Goal: Task Accomplishment & Management: Complete application form

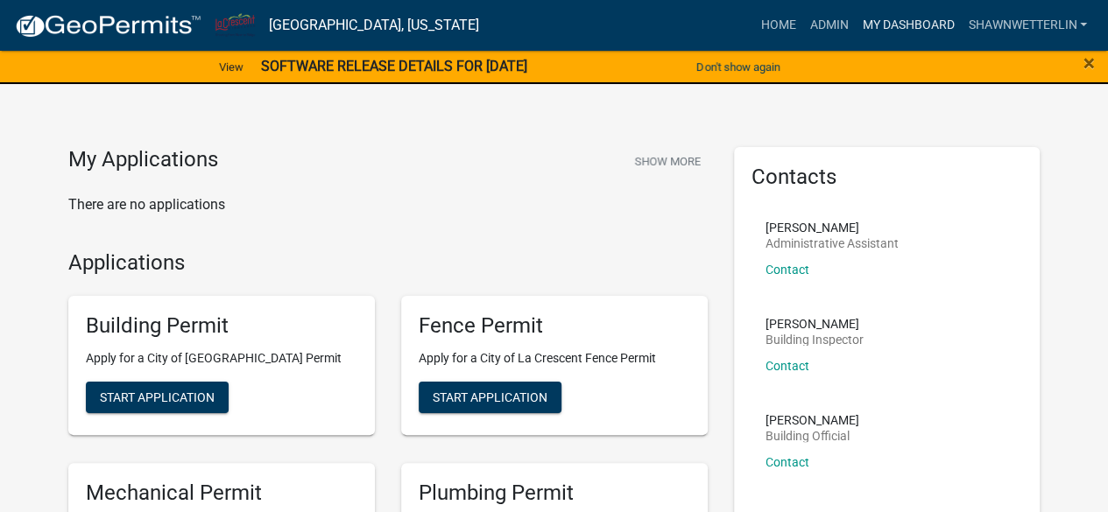
click at [879, 22] on link "My Dashboard" at bounding box center [908, 25] width 106 height 33
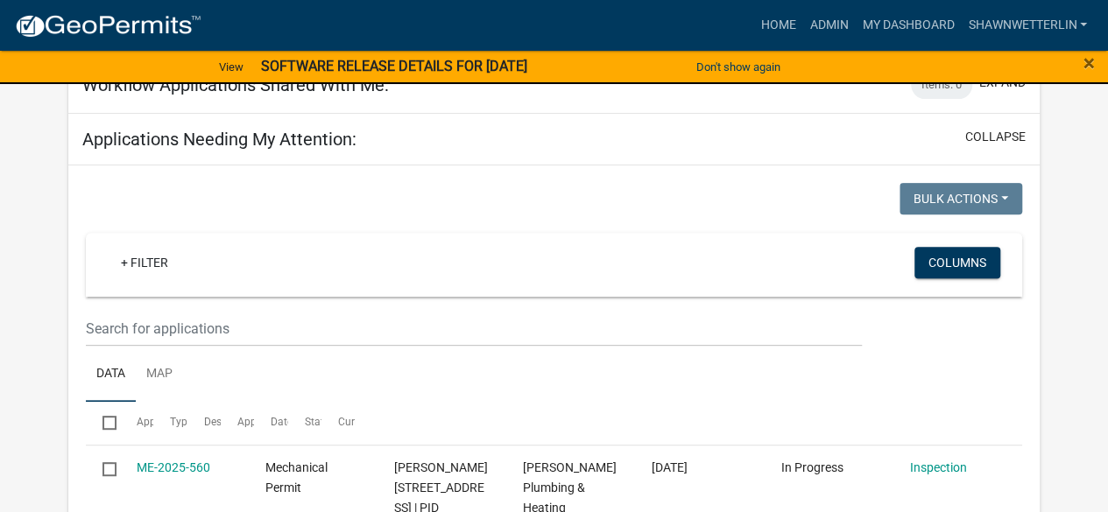
scroll to position [201, 0]
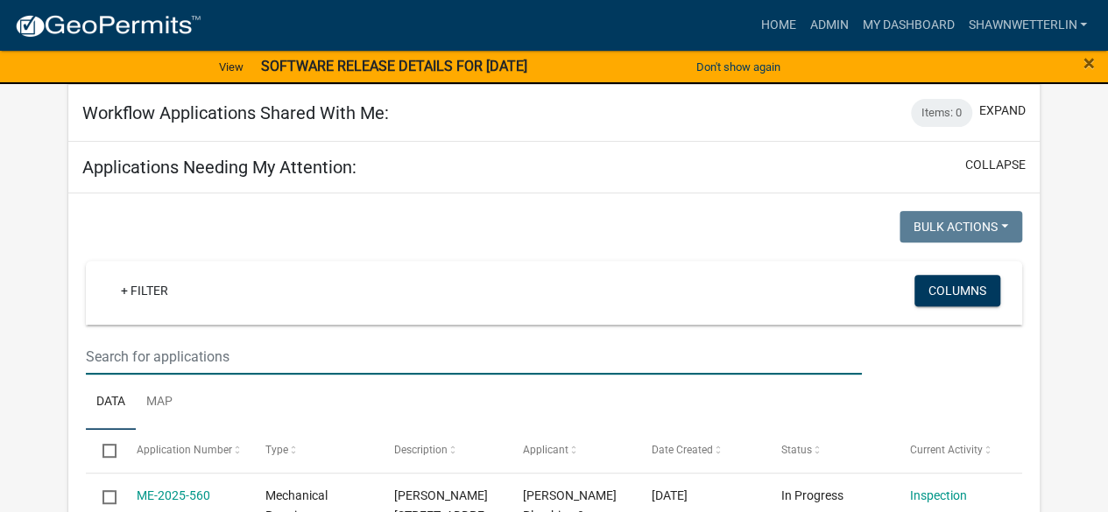
click at [220, 350] on input "text" at bounding box center [473, 357] width 775 height 36
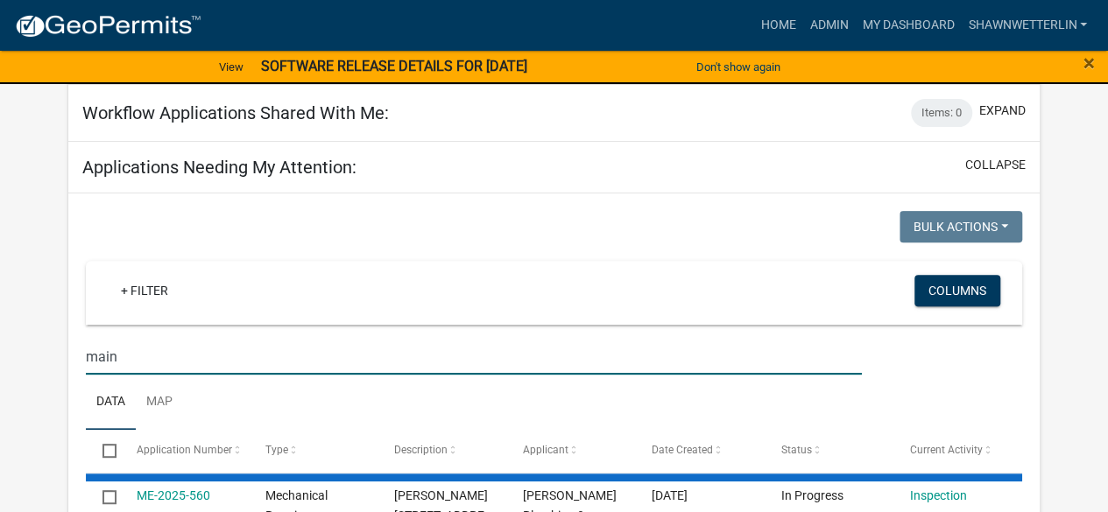
type input "main"
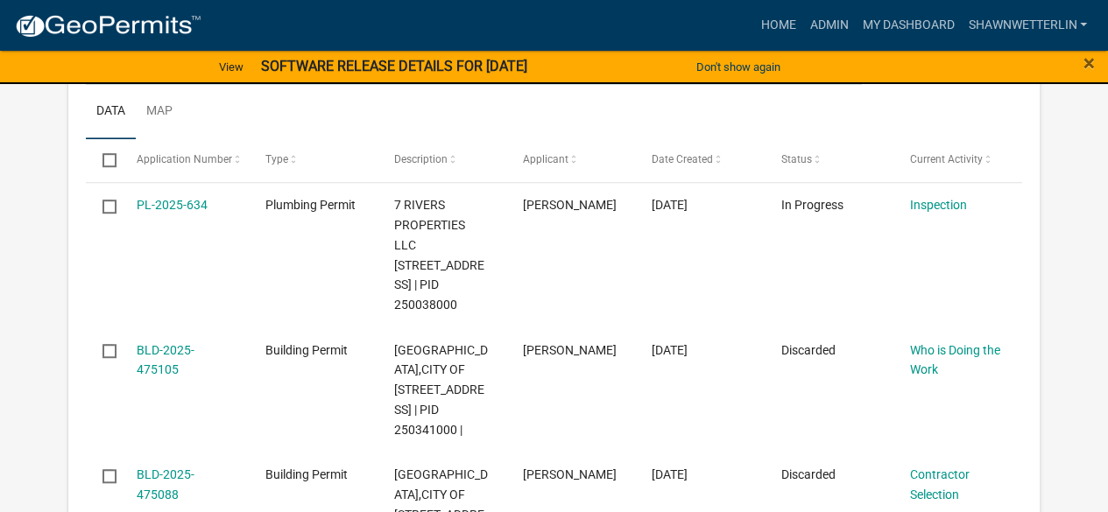
scroll to position [496, 0]
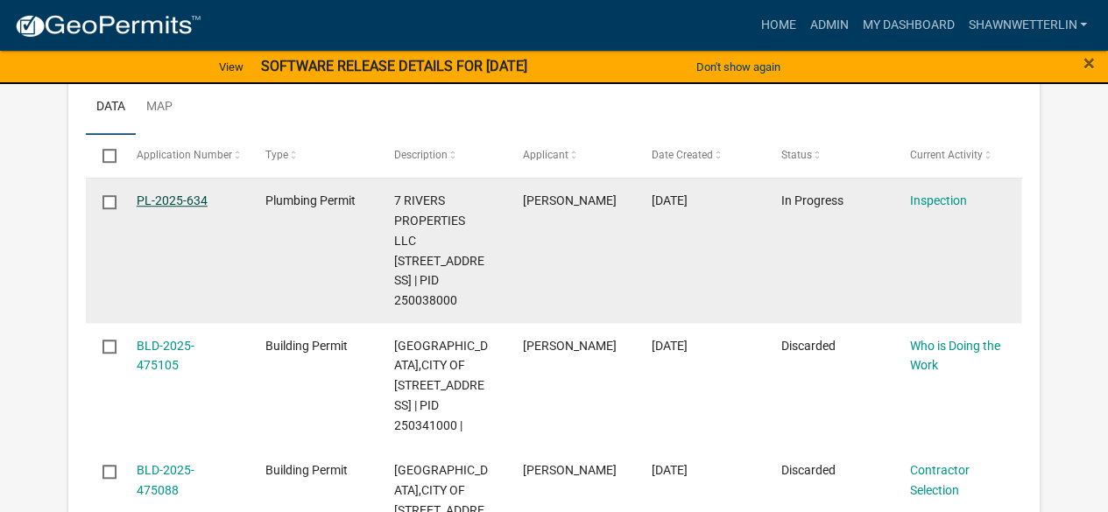
click at [170, 195] on link "PL-2025-634" at bounding box center [172, 201] width 71 height 14
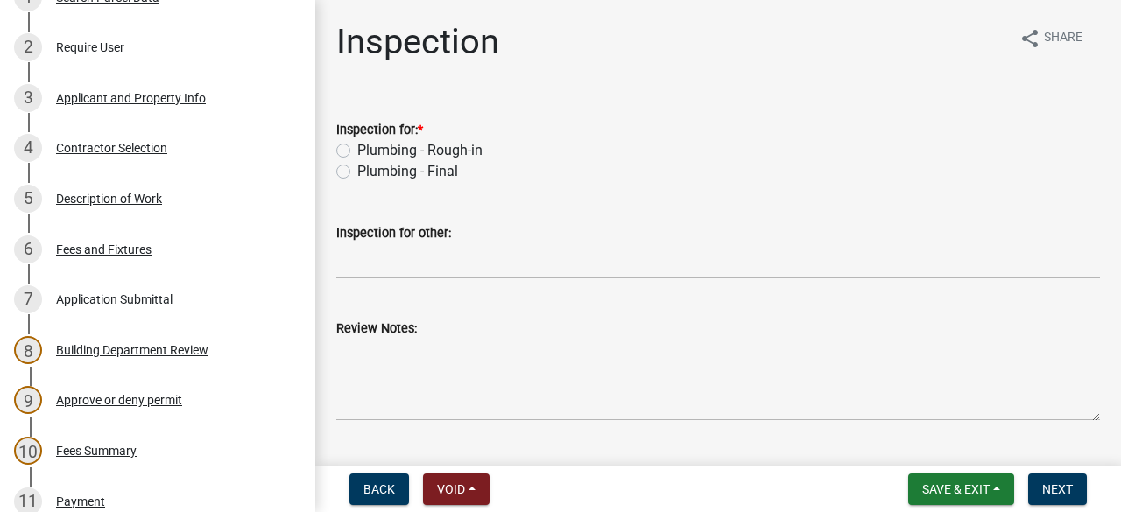
scroll to position [338, 0]
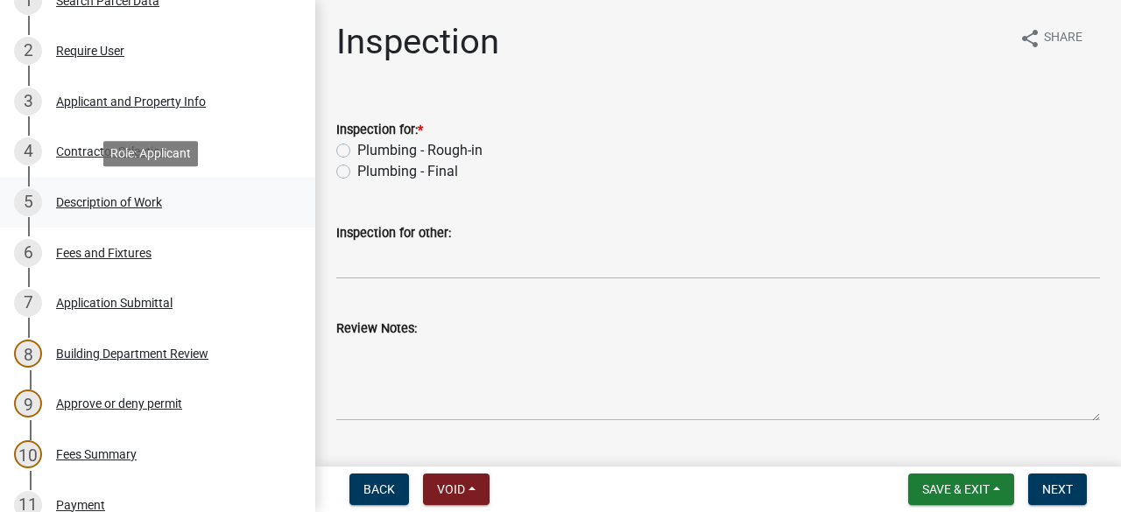
click at [117, 210] on div "5 Description of Work" at bounding box center [150, 202] width 273 height 28
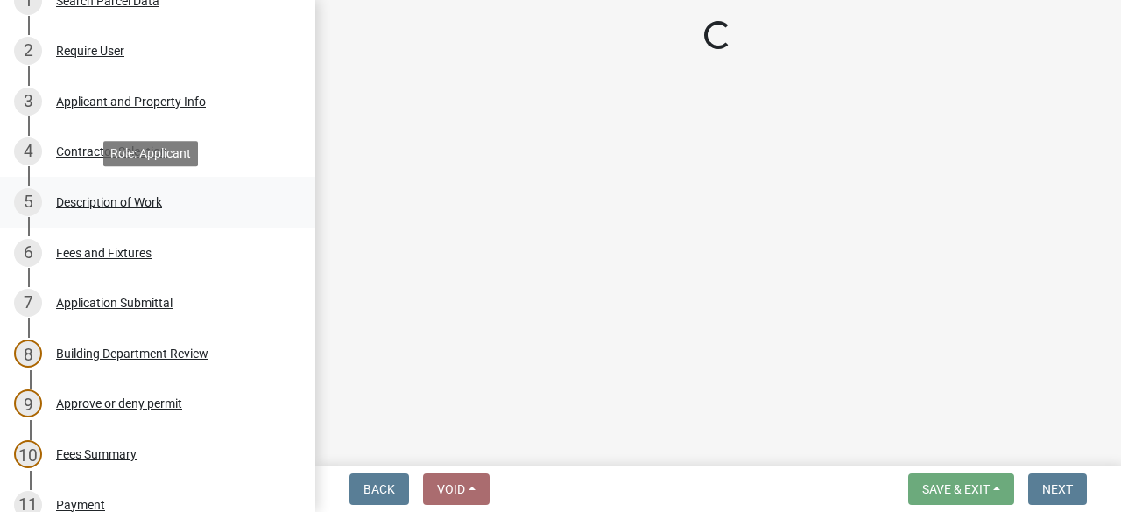
select select "cbd18a7a-b3bf-482c-acde-8359e49f5ecf"
select select "28f4028a-693d-415b-8130-38cfe69d94b3"
select select "4af7cc83-1d25-4c0b-a329-4ae30bd591bb"
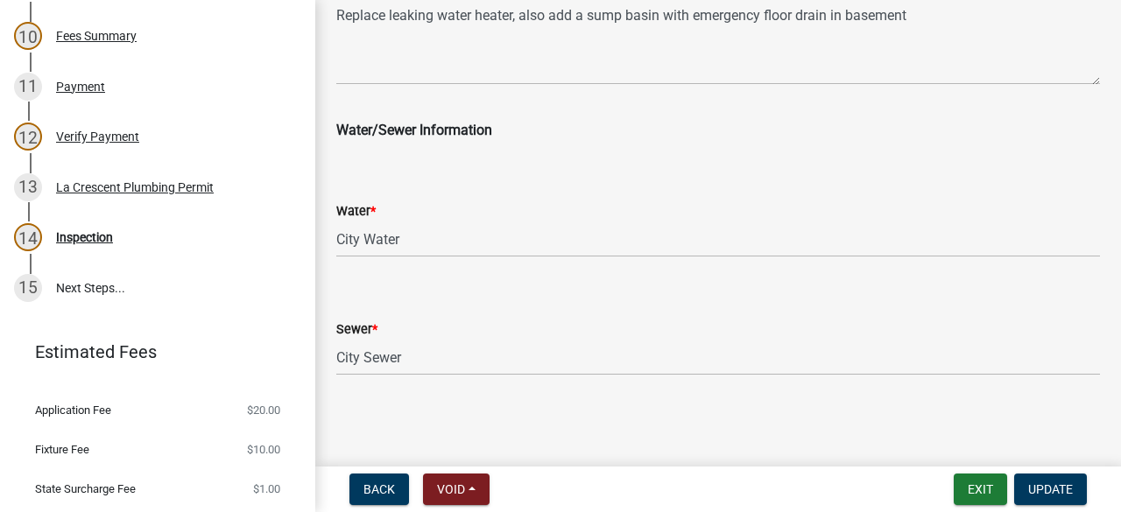
scroll to position [762, 0]
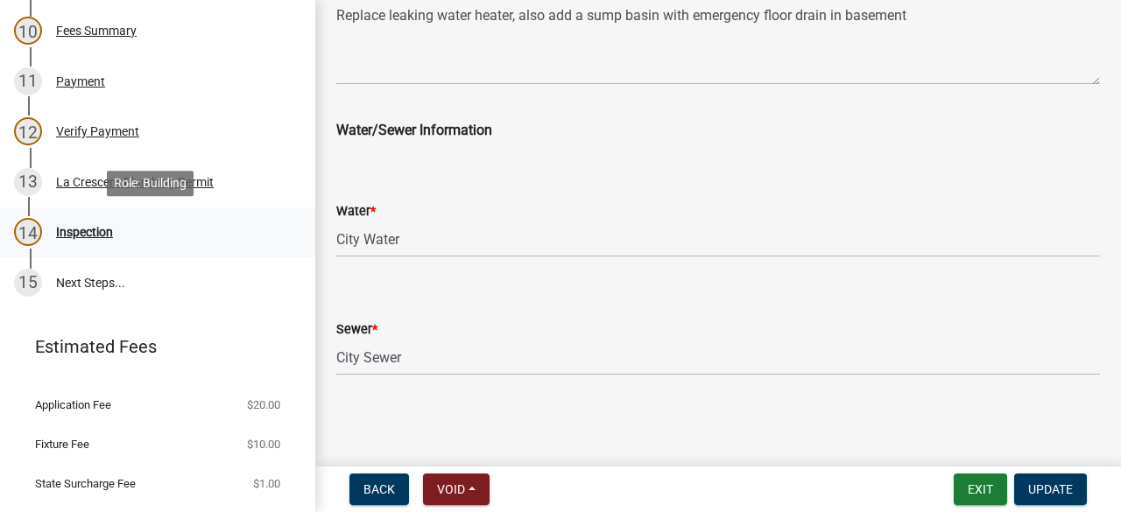
click at [94, 230] on div "Inspection" at bounding box center [84, 232] width 57 height 12
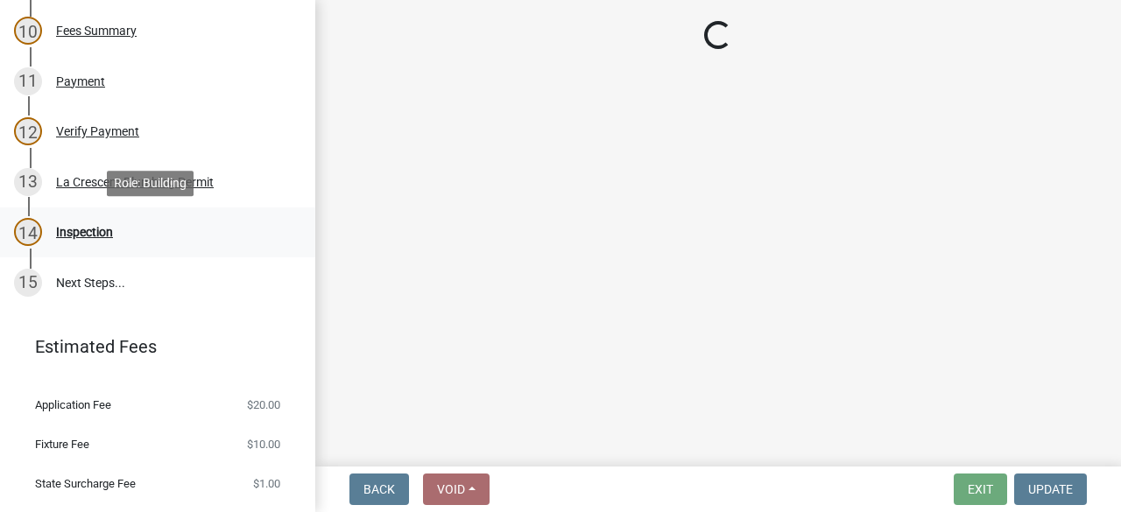
scroll to position [0, 0]
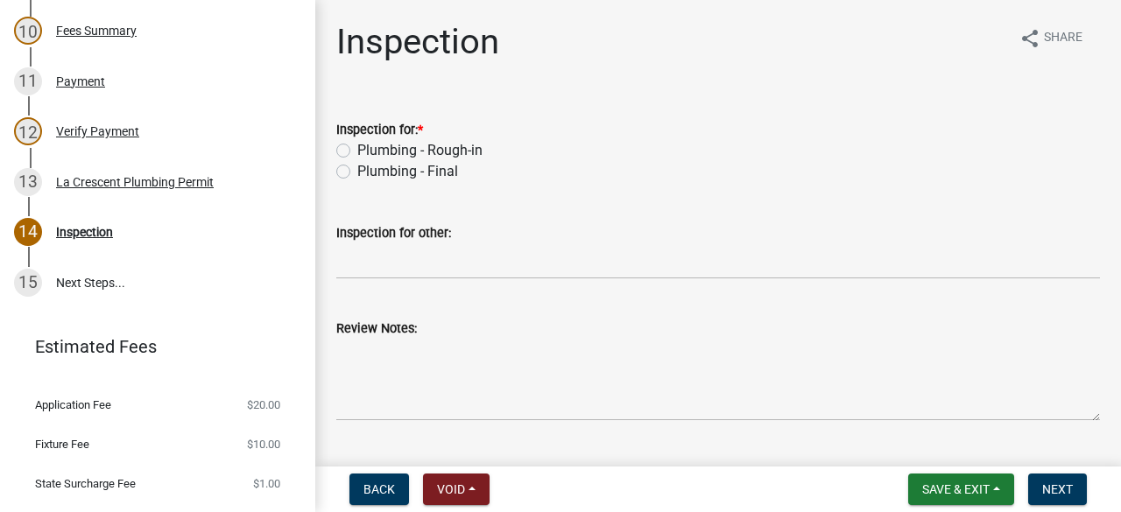
click at [357, 171] on label "Plumbing - Final" at bounding box center [407, 171] width 101 height 21
click at [357, 171] on input "Plumbing - Final" at bounding box center [362, 166] width 11 height 11
radio input "true"
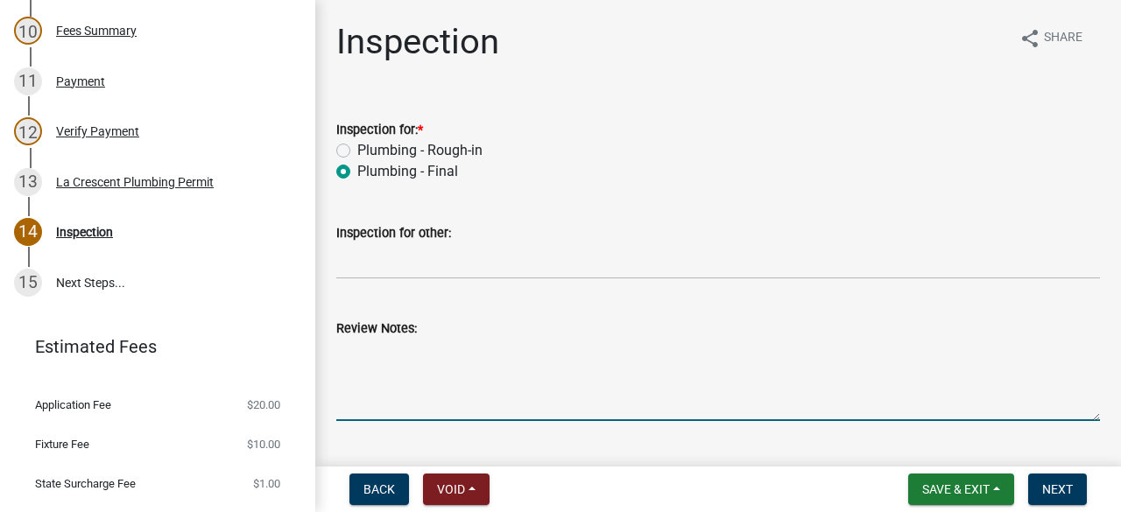
click at [419, 355] on textarea "Review Notes:" at bounding box center [718, 380] width 764 height 82
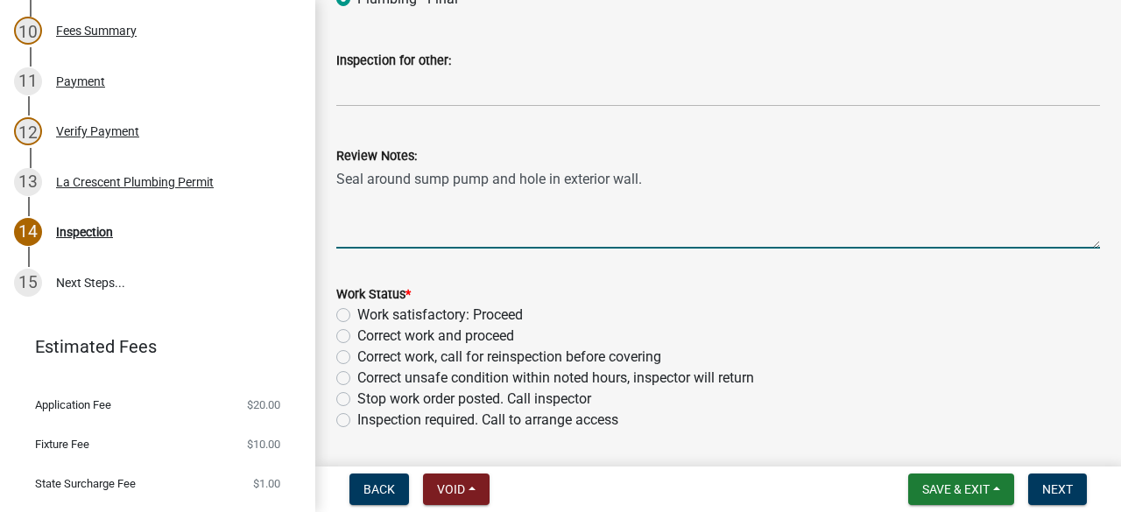
scroll to position [182, 0]
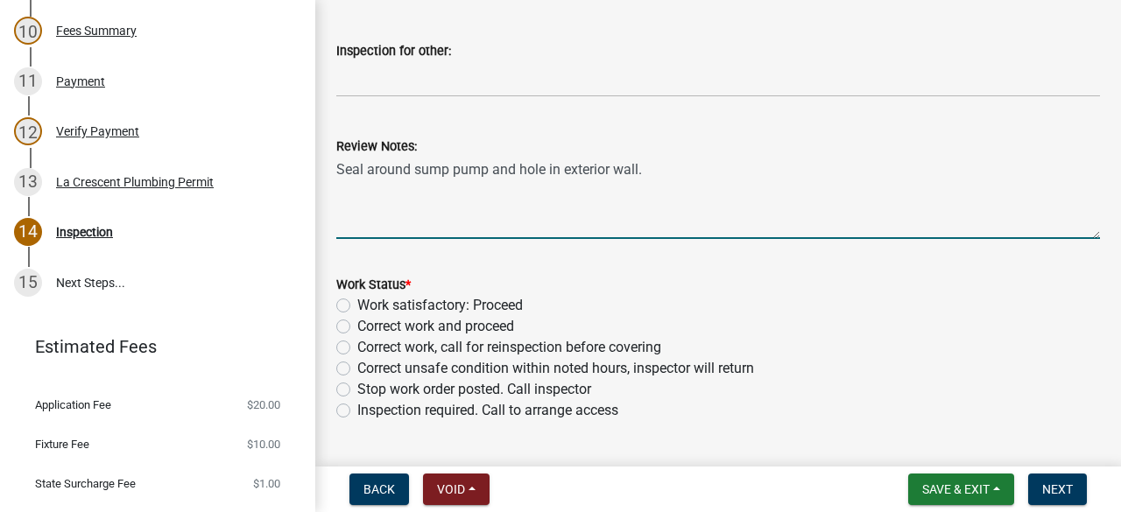
type textarea "Seal around sump pump and hole in exterior wall."
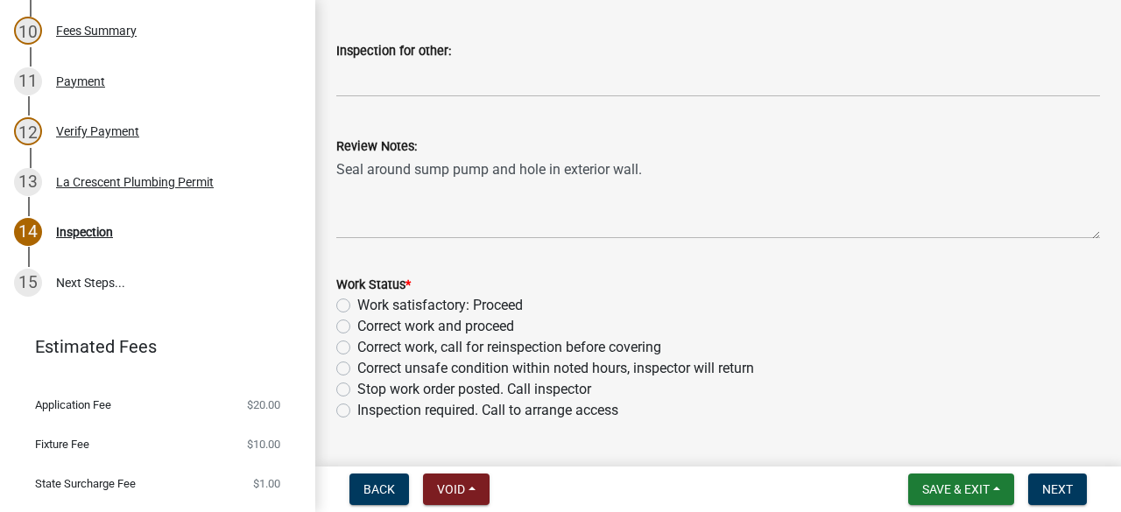
click at [357, 325] on label "Correct work and proceed" at bounding box center [435, 326] width 157 height 21
click at [357, 325] on input "Correct work and proceed" at bounding box center [362, 321] width 11 height 11
radio input "true"
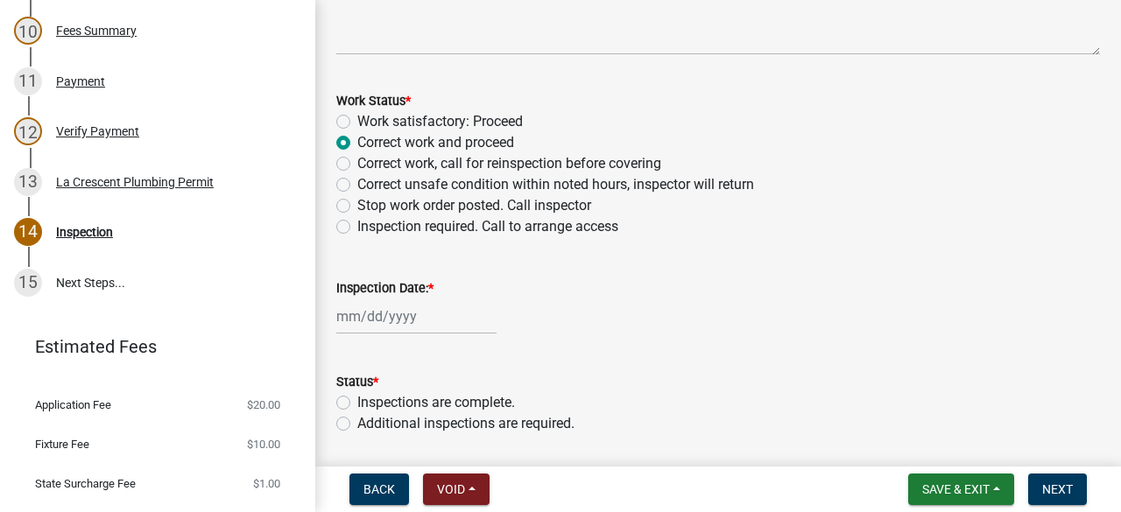
scroll to position [424, 0]
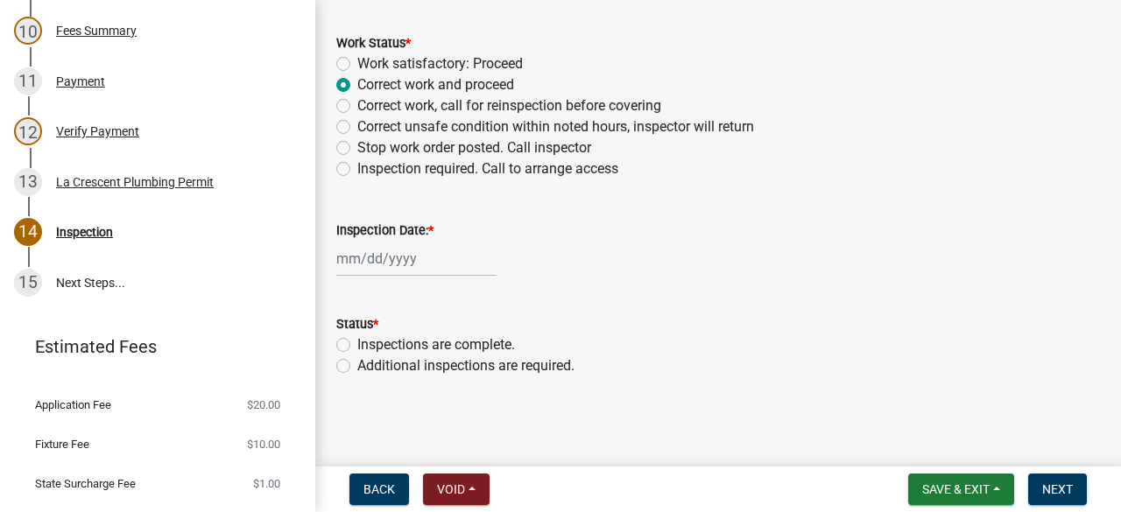
click at [420, 258] on div at bounding box center [416, 259] width 160 height 36
select select "9"
select select "2025"
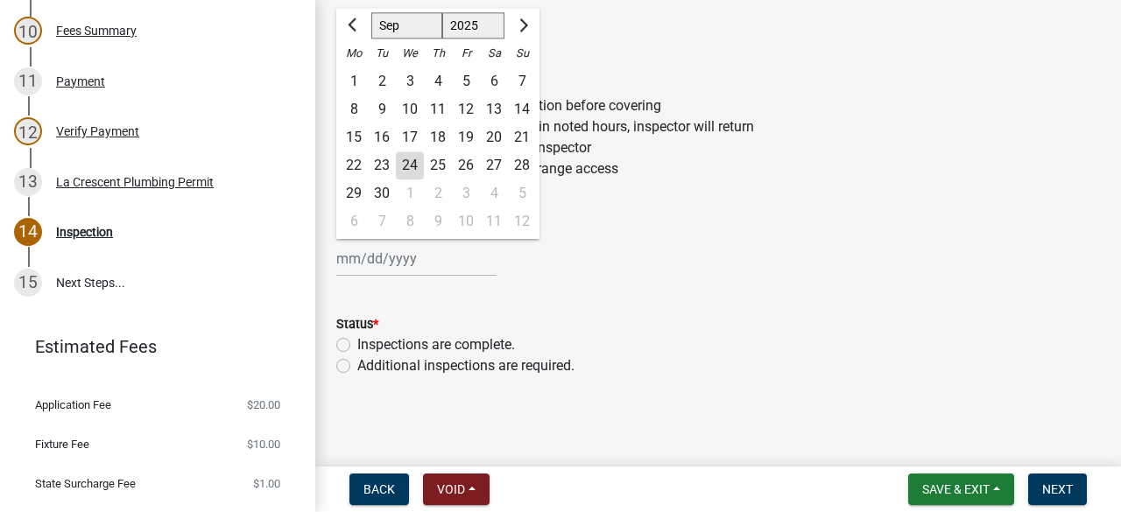
click at [407, 163] on div "24" at bounding box center [410, 166] width 28 height 28
type input "[DATE]"
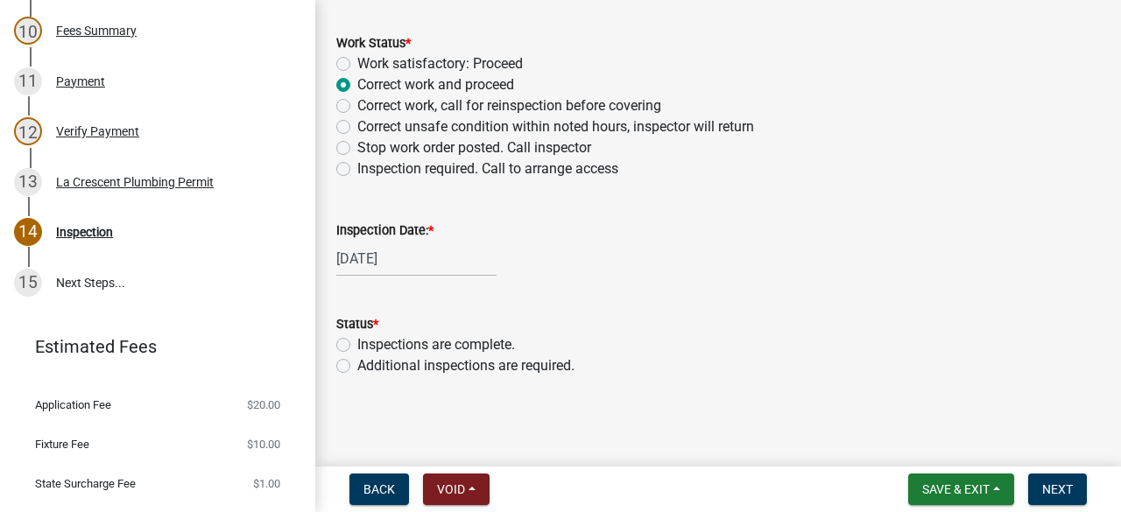
click at [357, 341] on label "Inspections are complete." at bounding box center [436, 345] width 158 height 21
click at [357, 341] on input "Inspections are complete." at bounding box center [362, 340] width 11 height 11
radio input "true"
click at [1067, 483] on span "Next" at bounding box center [1057, 490] width 31 height 14
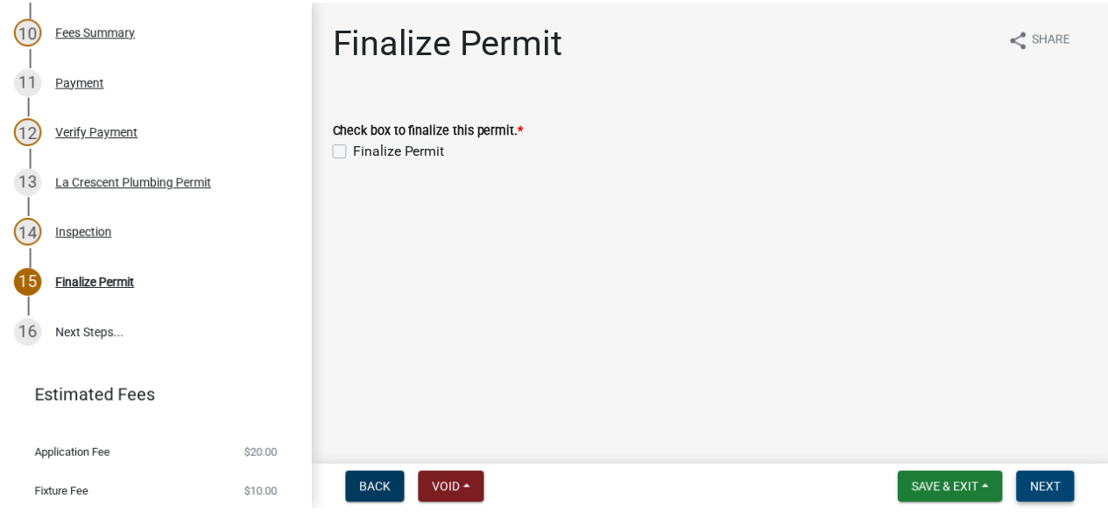
scroll to position [812, 0]
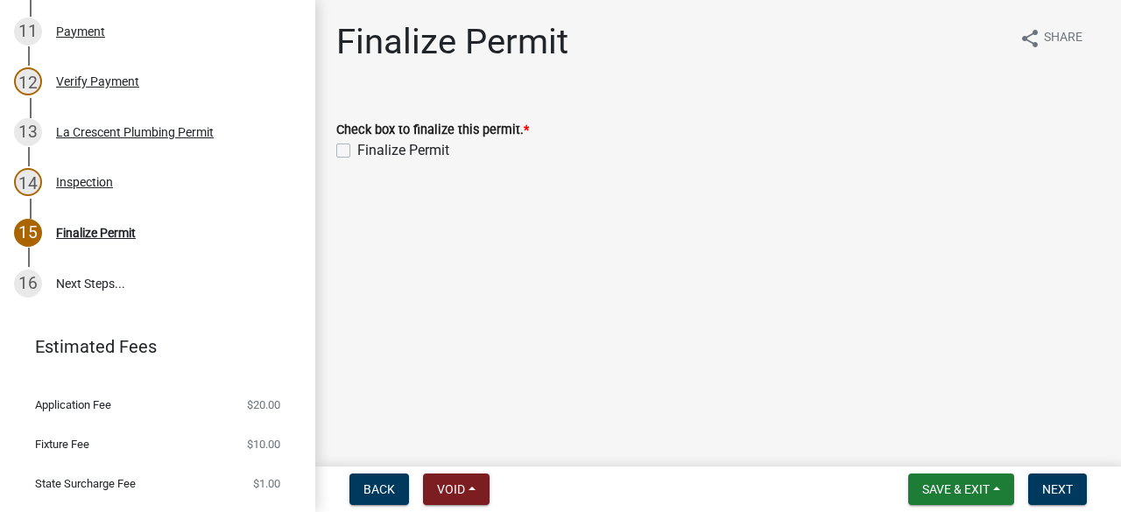
click at [357, 152] on label "Finalize Permit" at bounding box center [403, 150] width 92 height 21
click at [357, 152] on input "Finalize Permit" at bounding box center [362, 145] width 11 height 11
checkbox input "true"
click at [1049, 486] on span "Next" at bounding box center [1057, 490] width 31 height 14
